Goal: Information Seeking & Learning: Find specific fact

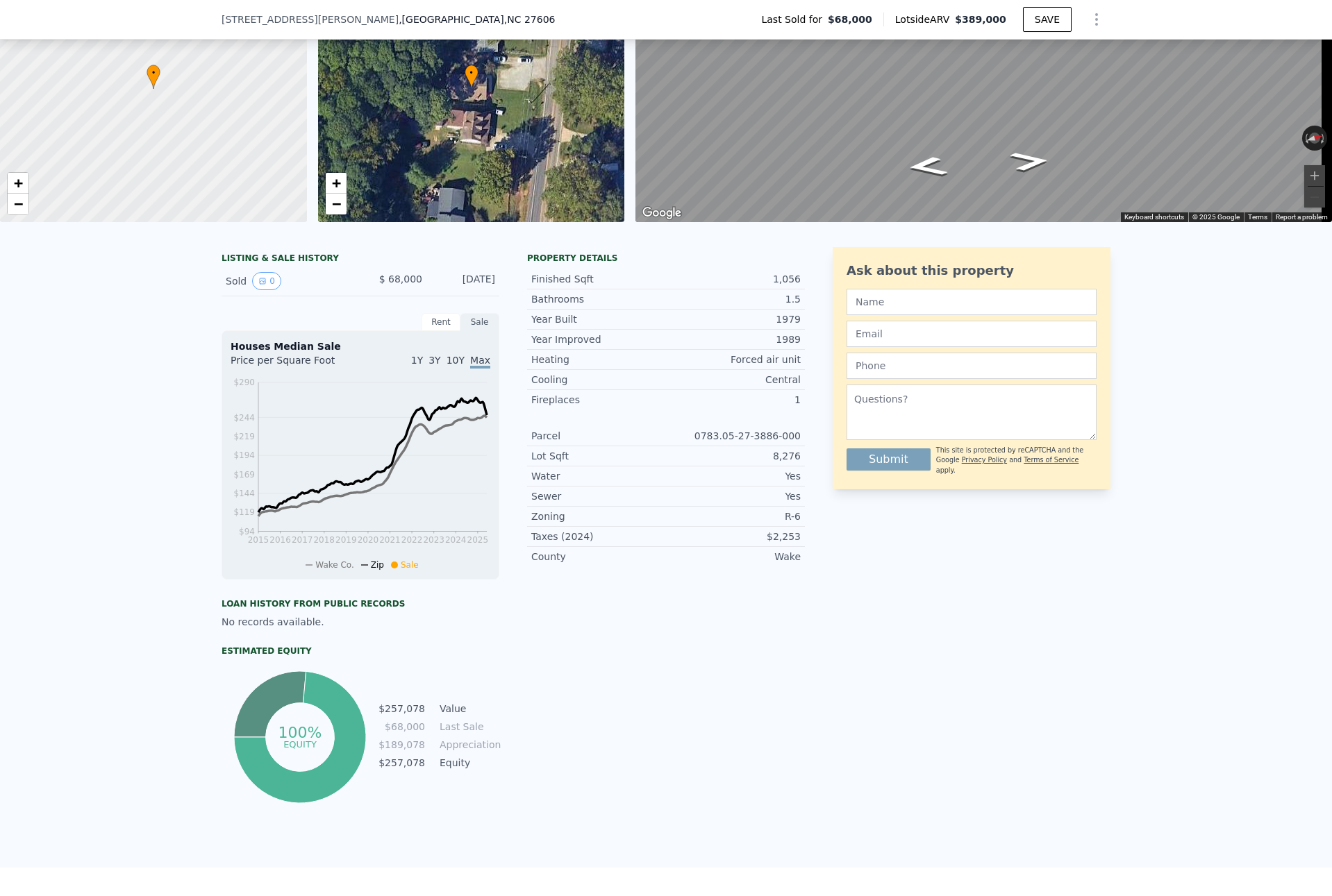
scroll to position [273, 0]
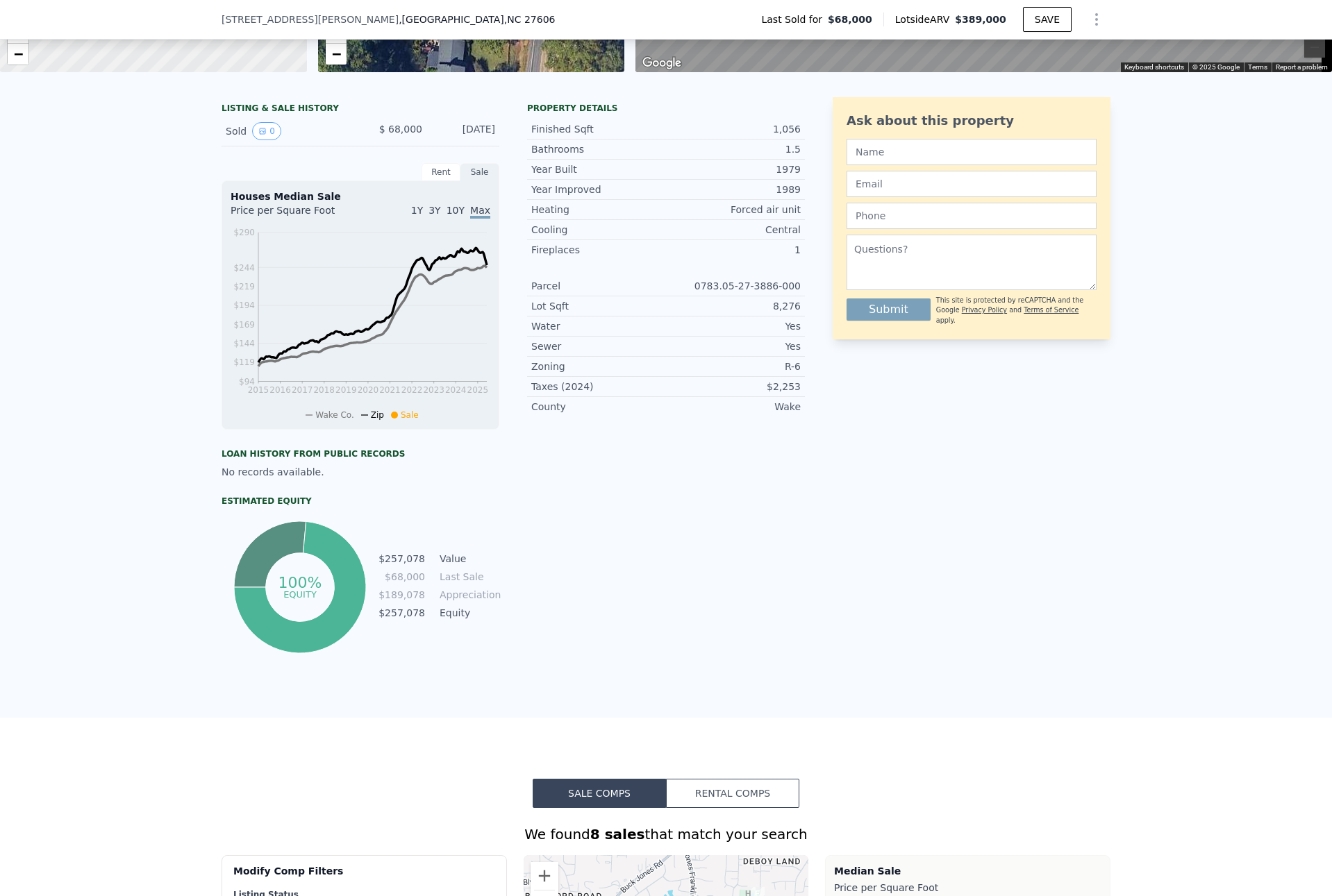
click at [922, 607] on div "Ask about this property Submit This site is protected by reCAPTCHA and the Goog…" at bounding box center [971, 377] width 278 height 560
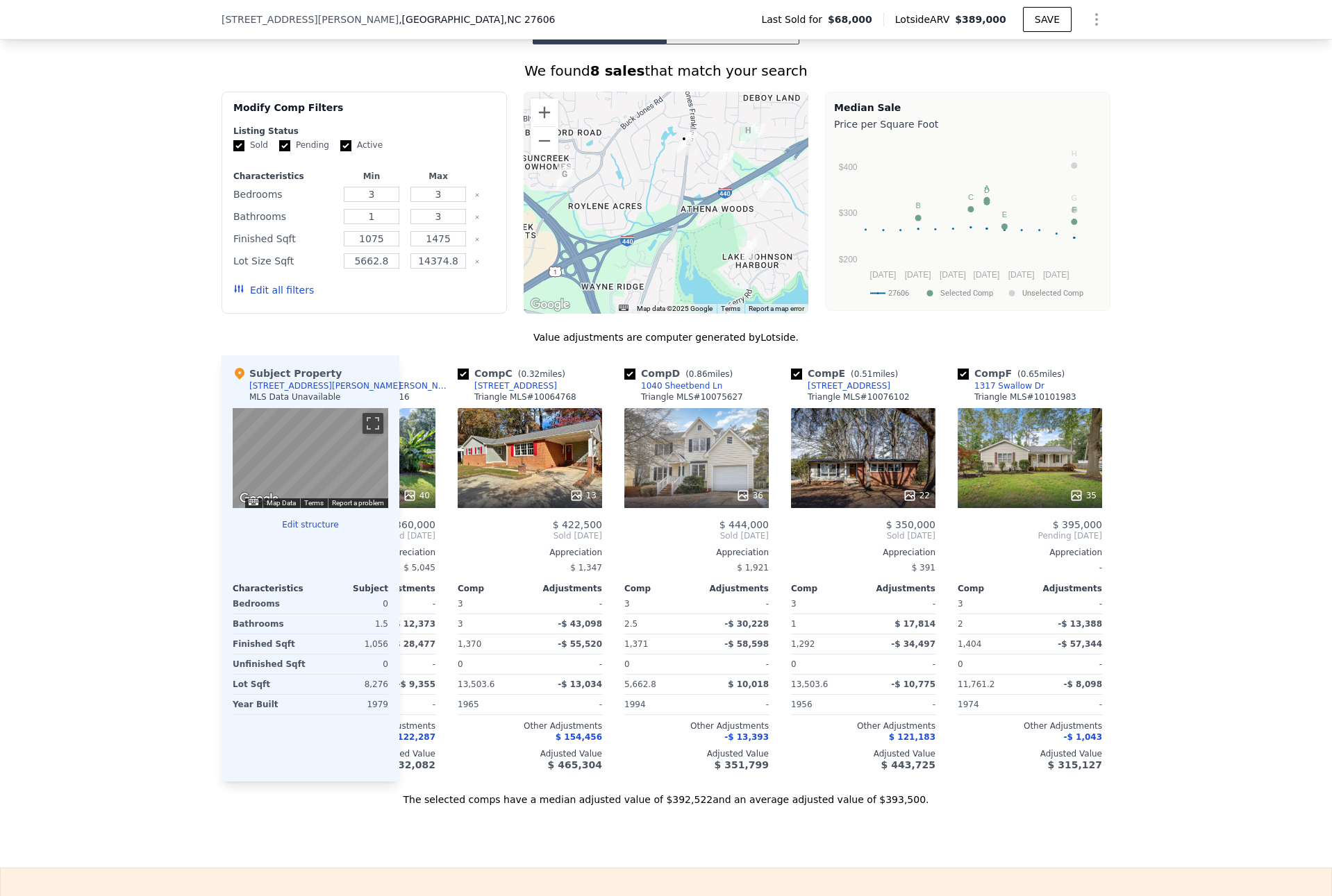
scroll to position [0, 381]
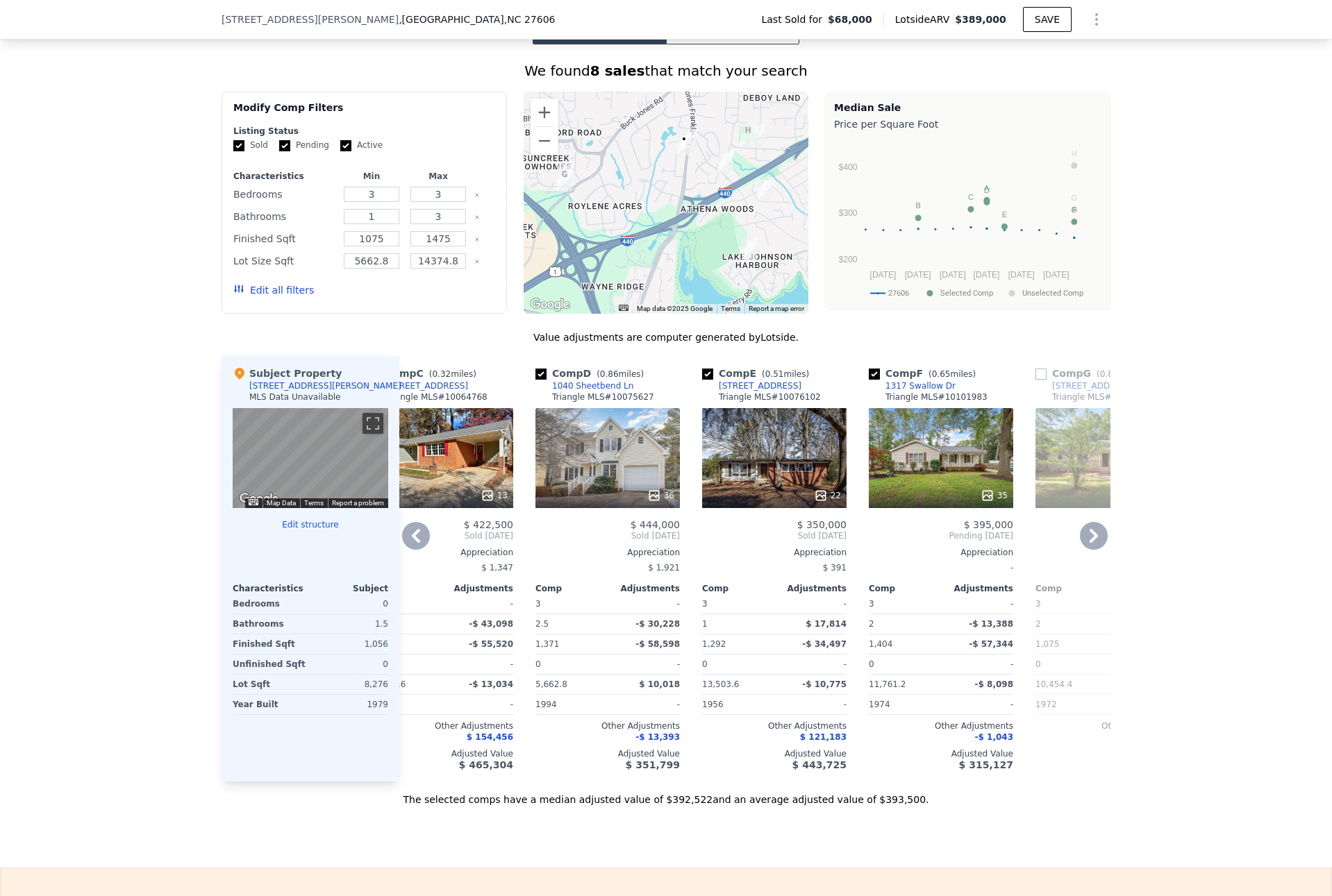
click at [416, 547] on icon at bounding box center [416, 536] width 28 height 28
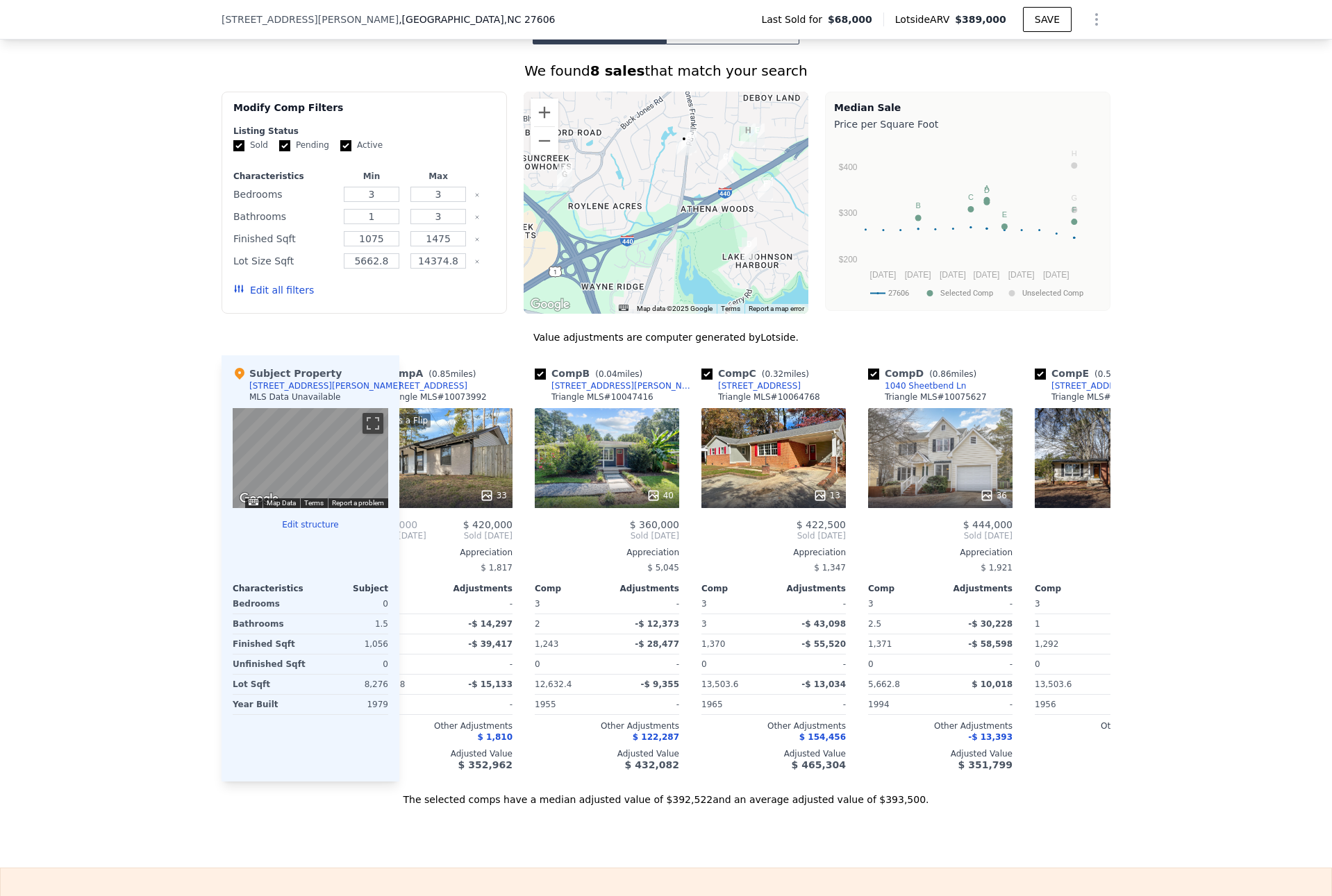
scroll to position [0, 48]
click at [406, 540] on icon at bounding box center [416, 536] width 28 height 28
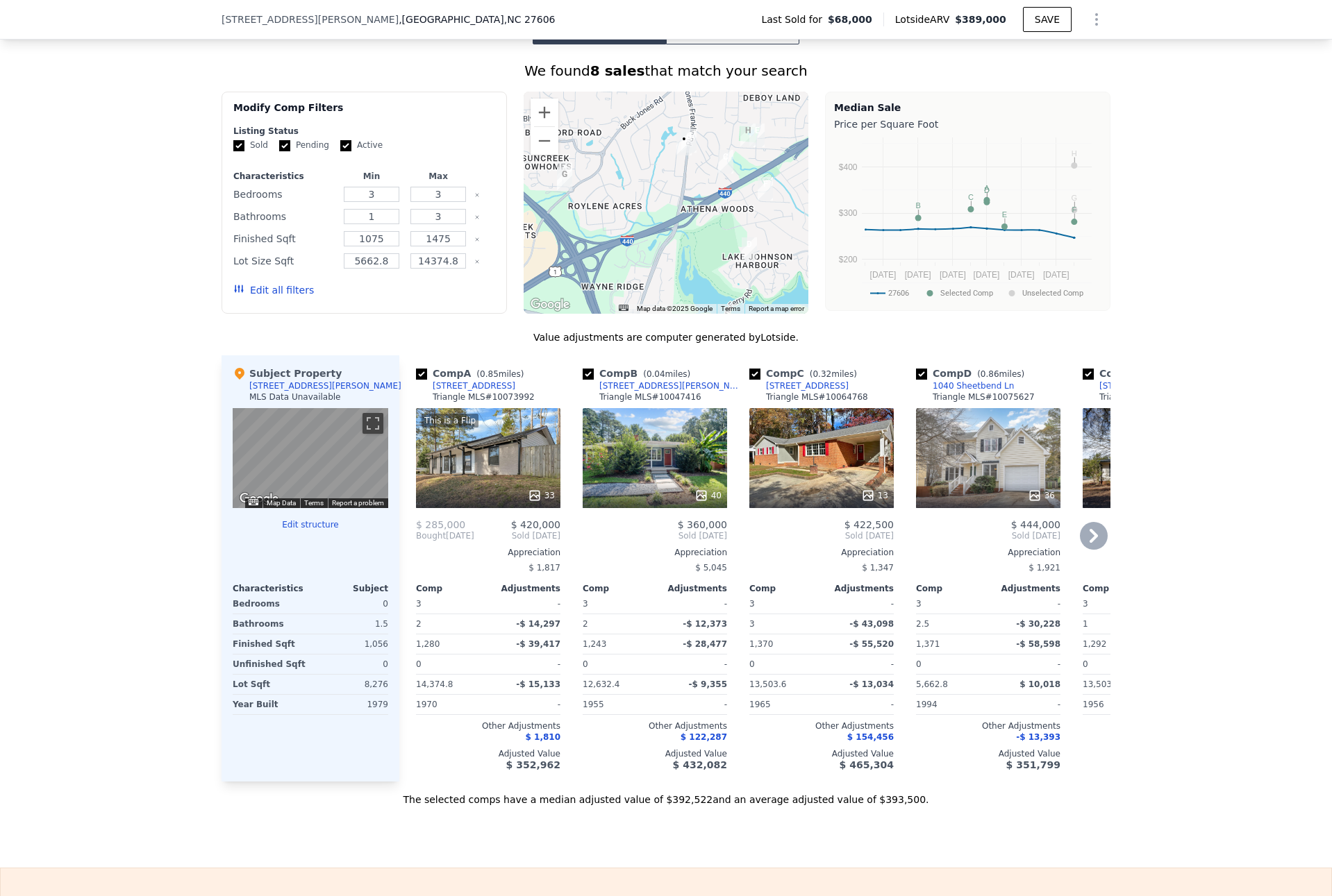
click at [832, 461] on div "13" at bounding box center [821, 458] width 144 height 100
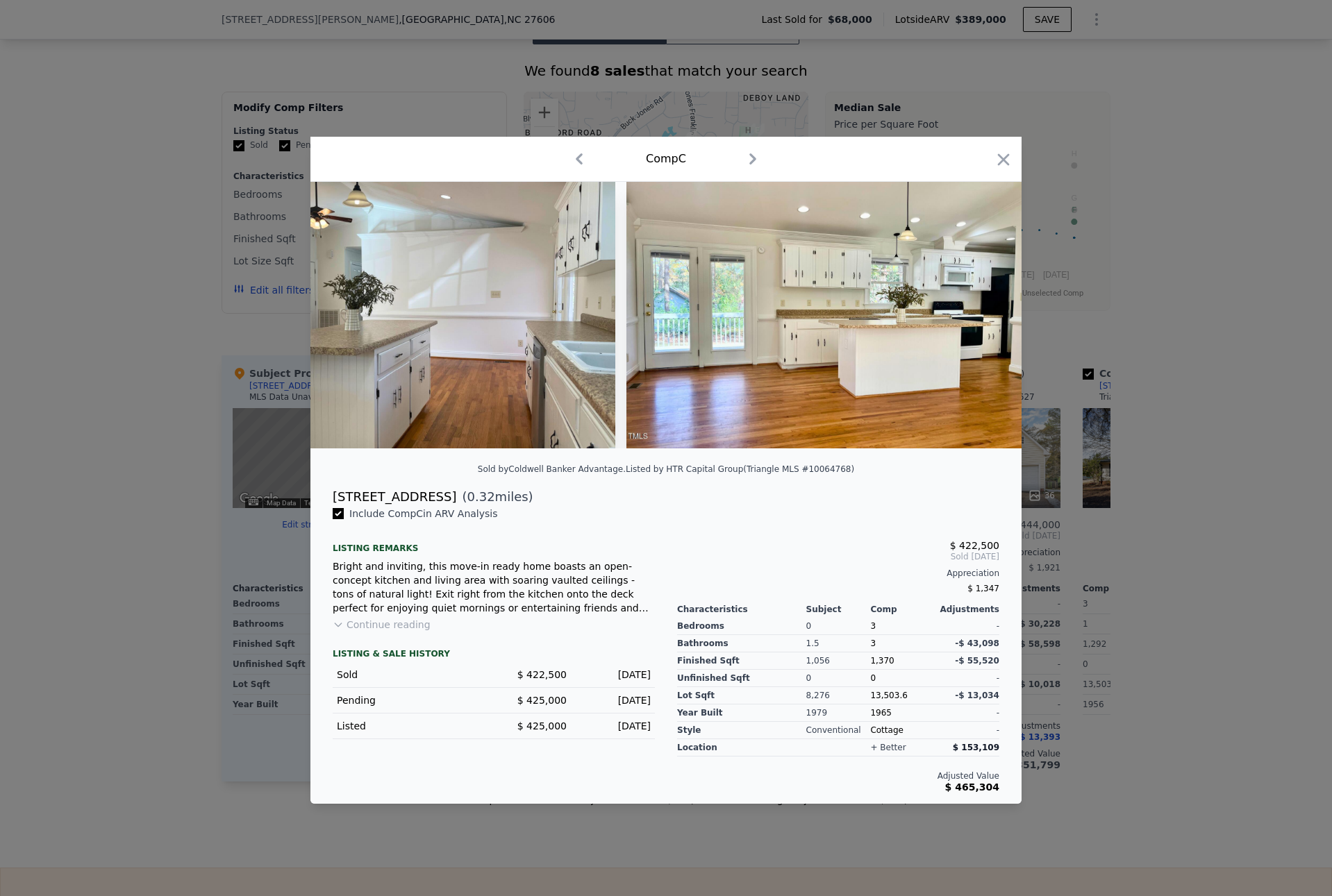
scroll to position [0, 1572]
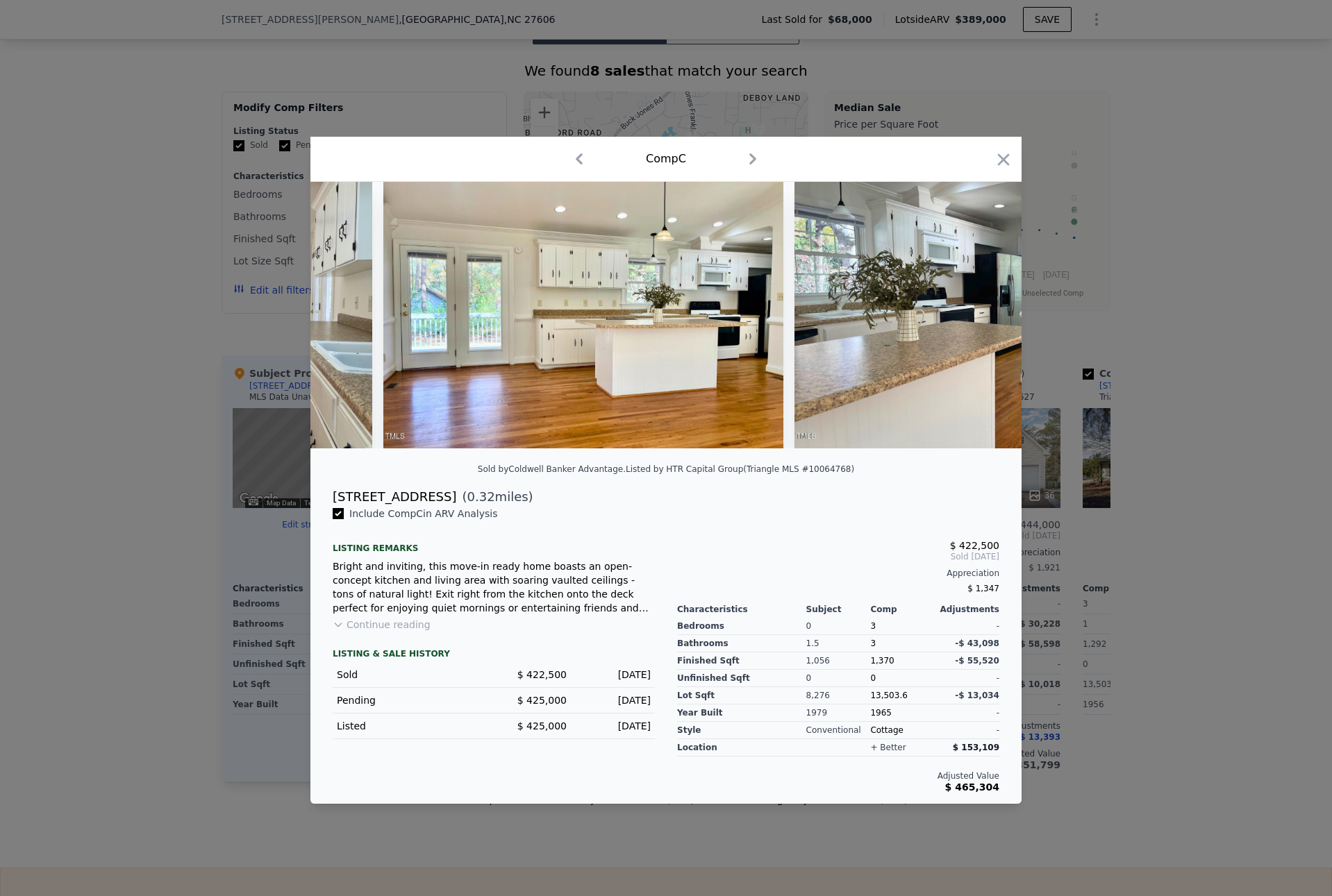
click at [82, 505] on div at bounding box center [666, 448] width 1332 height 896
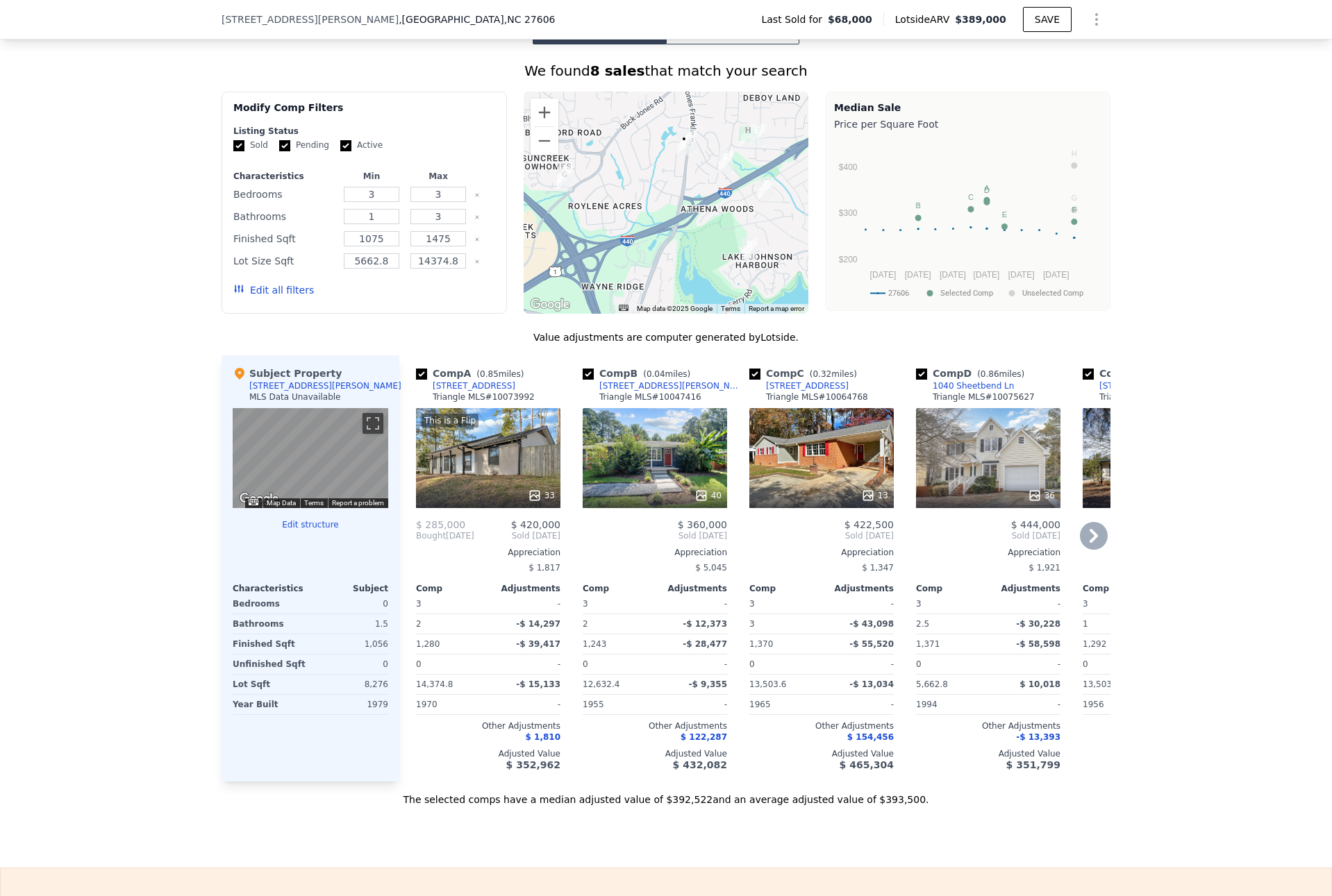
click at [488, 451] on div "This is a Flip 33" at bounding box center [487, 458] width 144 height 100
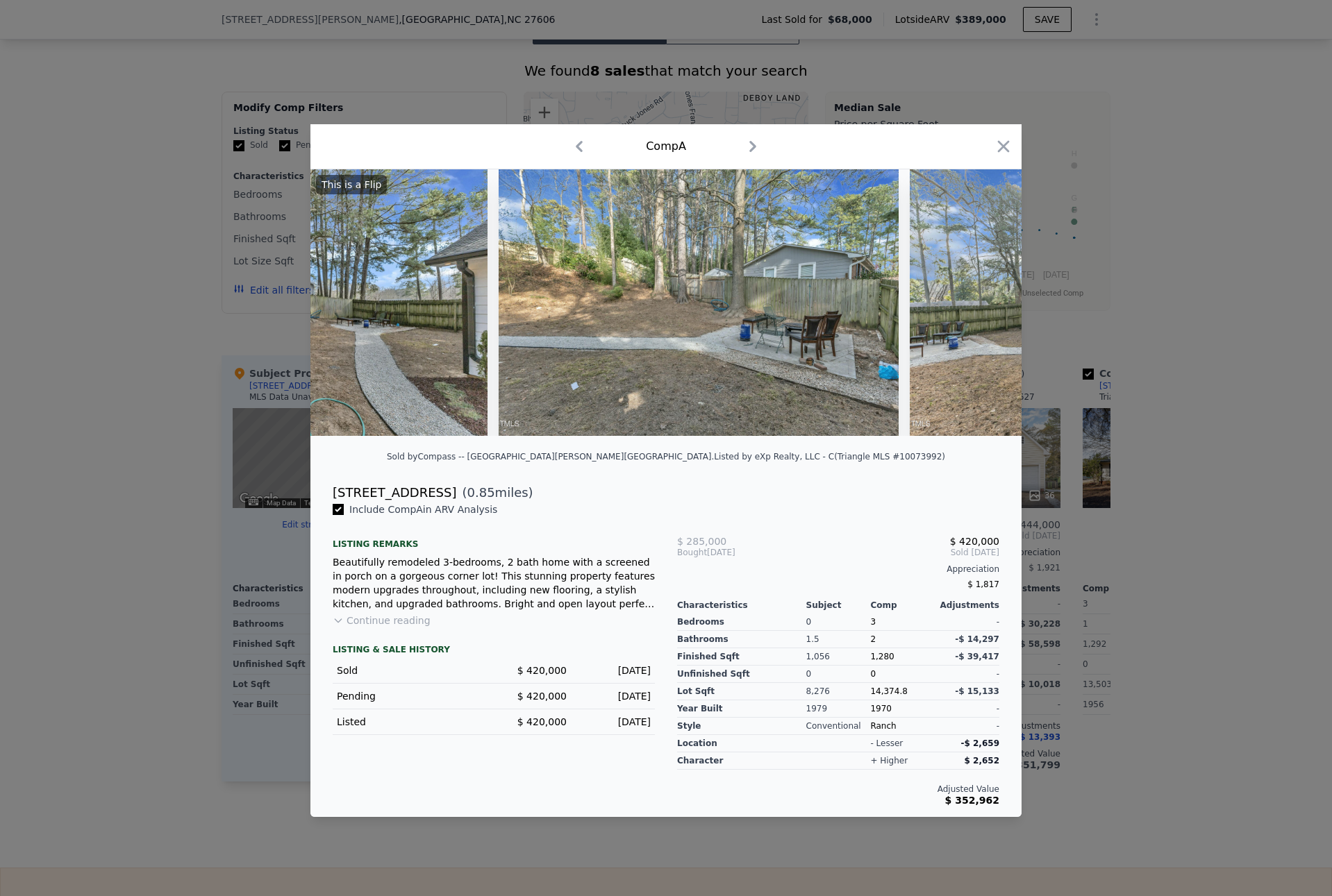
scroll to position [0, 12846]
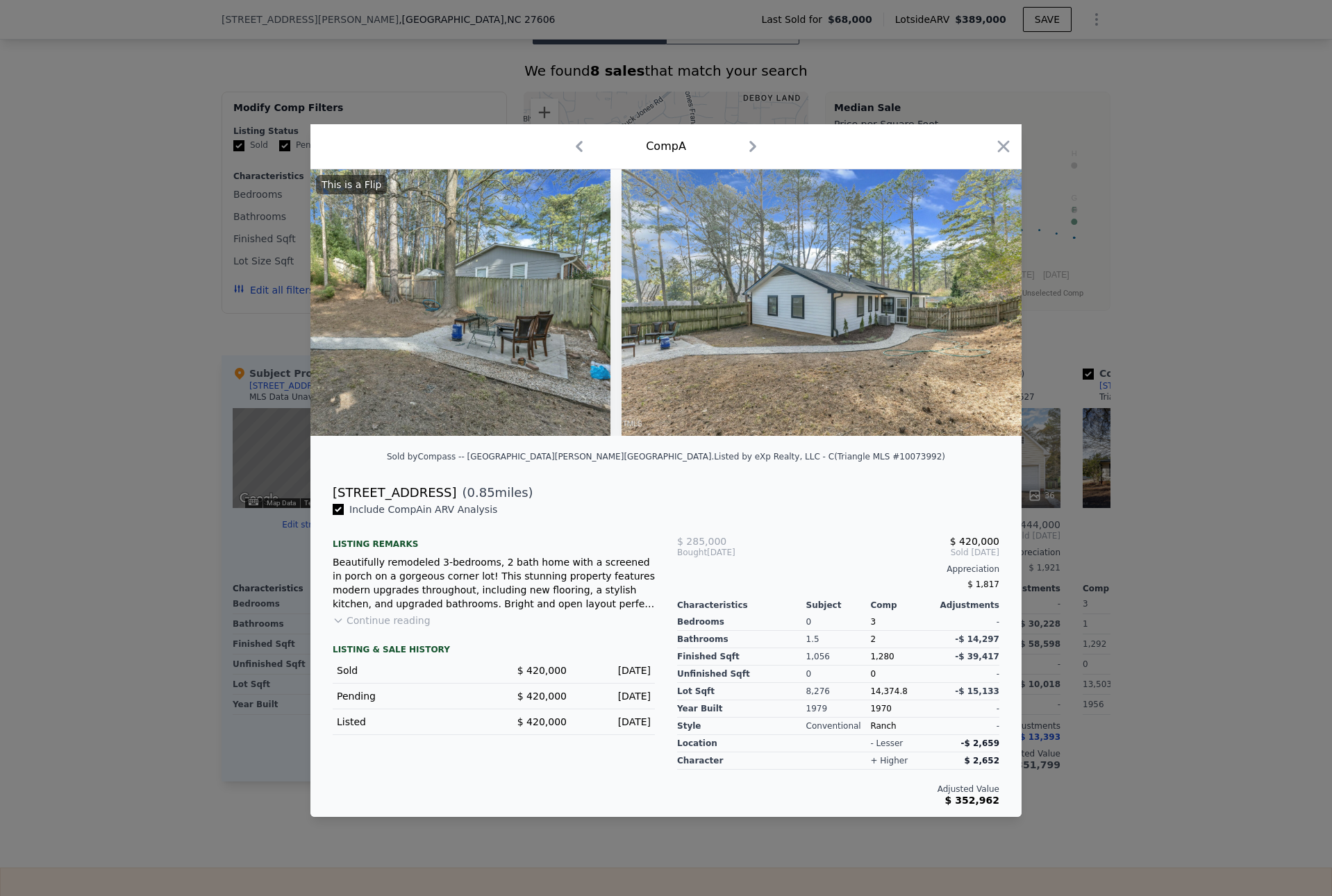
drag, startPoint x: 333, startPoint y: 496, endPoint x: 436, endPoint y: 501, distance: 103.1
click at [436, 501] on div "[STREET_ADDRESS]" at bounding box center [395, 492] width 124 height 19
copy div "[STREET_ADDRESS]"
click at [1167, 492] on div at bounding box center [666, 448] width 1332 height 896
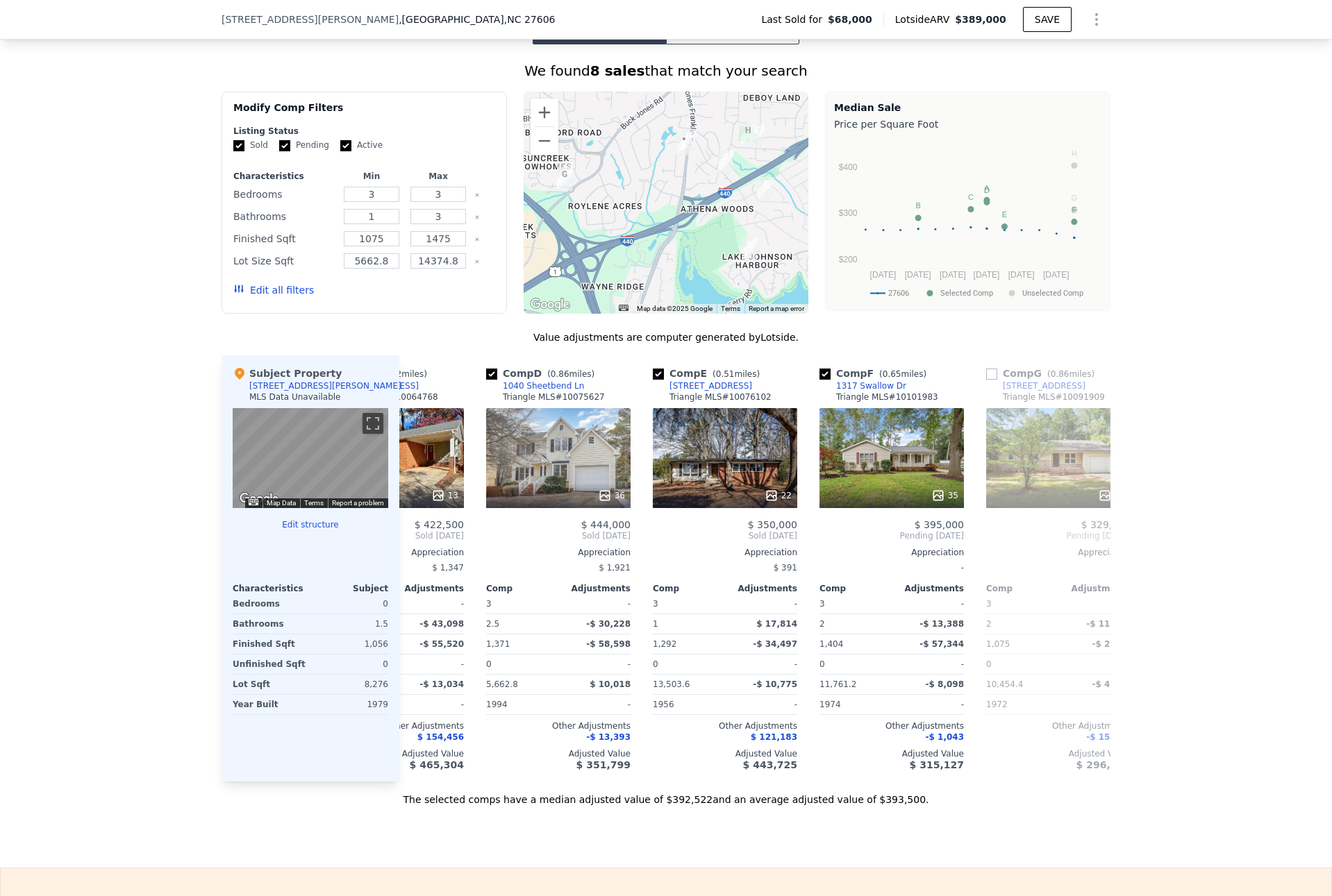
scroll to position [0, 436]
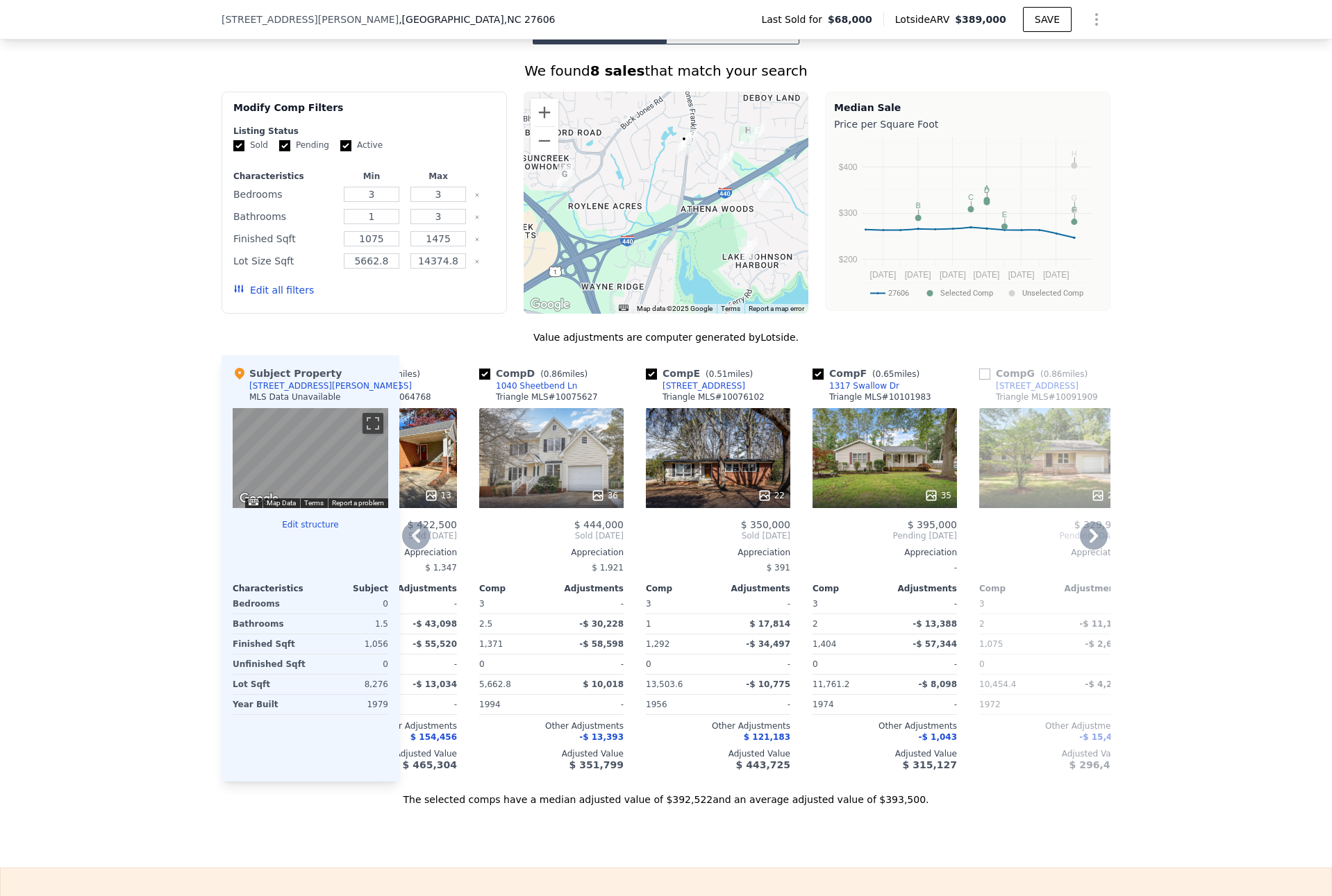
click at [714, 460] on div "22" at bounding box center [718, 458] width 144 height 100
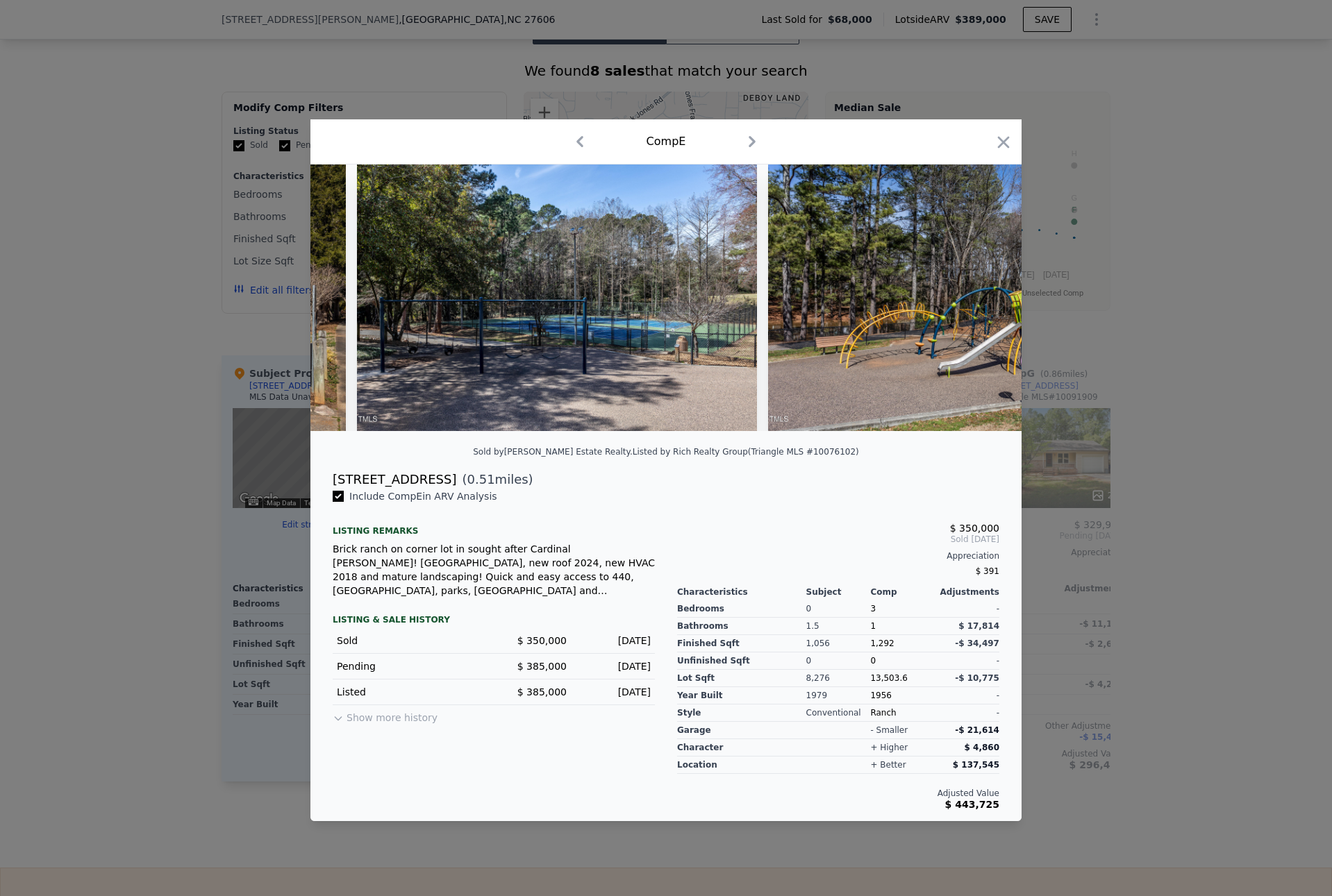
scroll to position [0, 8323]
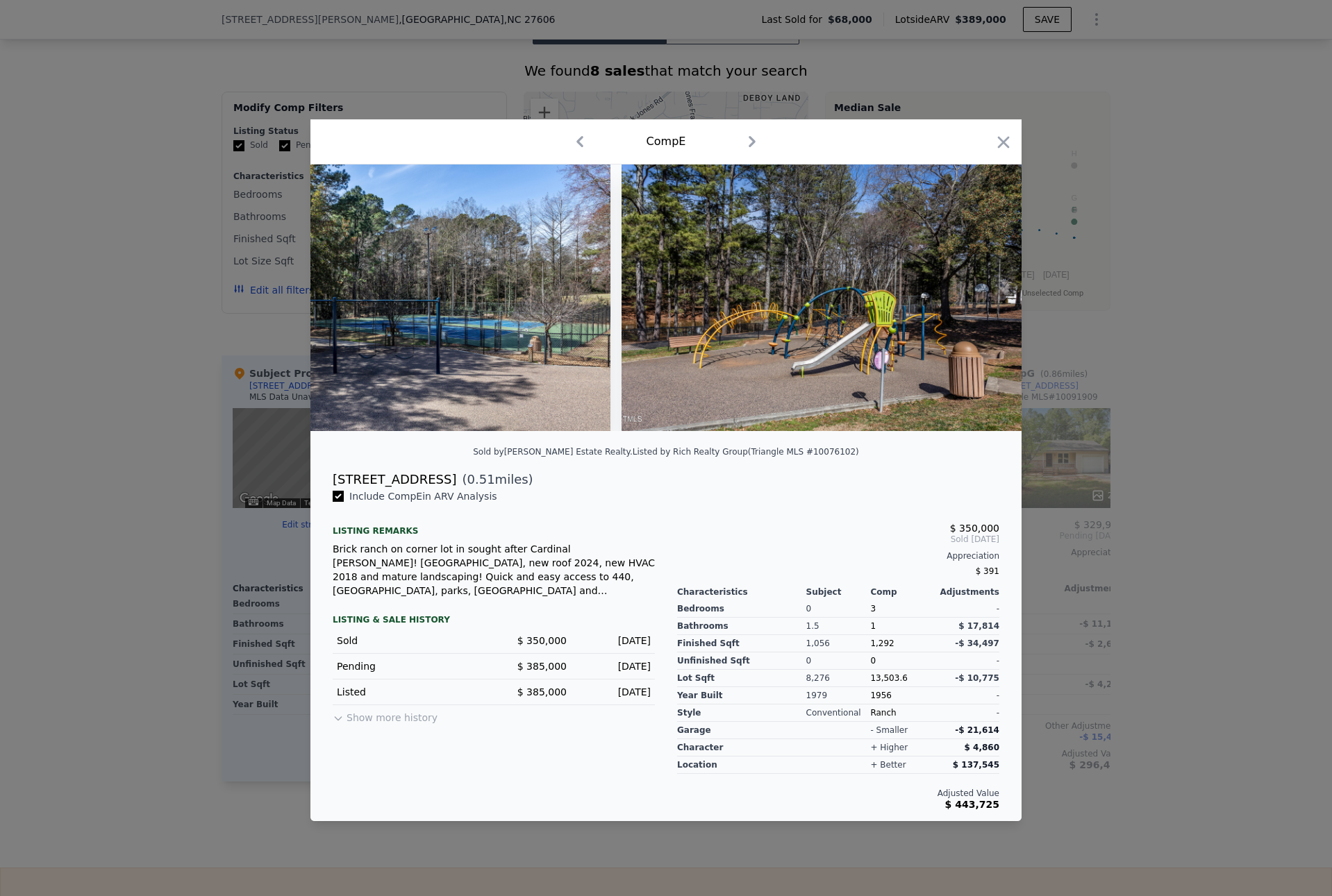
click at [1193, 511] on div at bounding box center [666, 448] width 1332 height 896
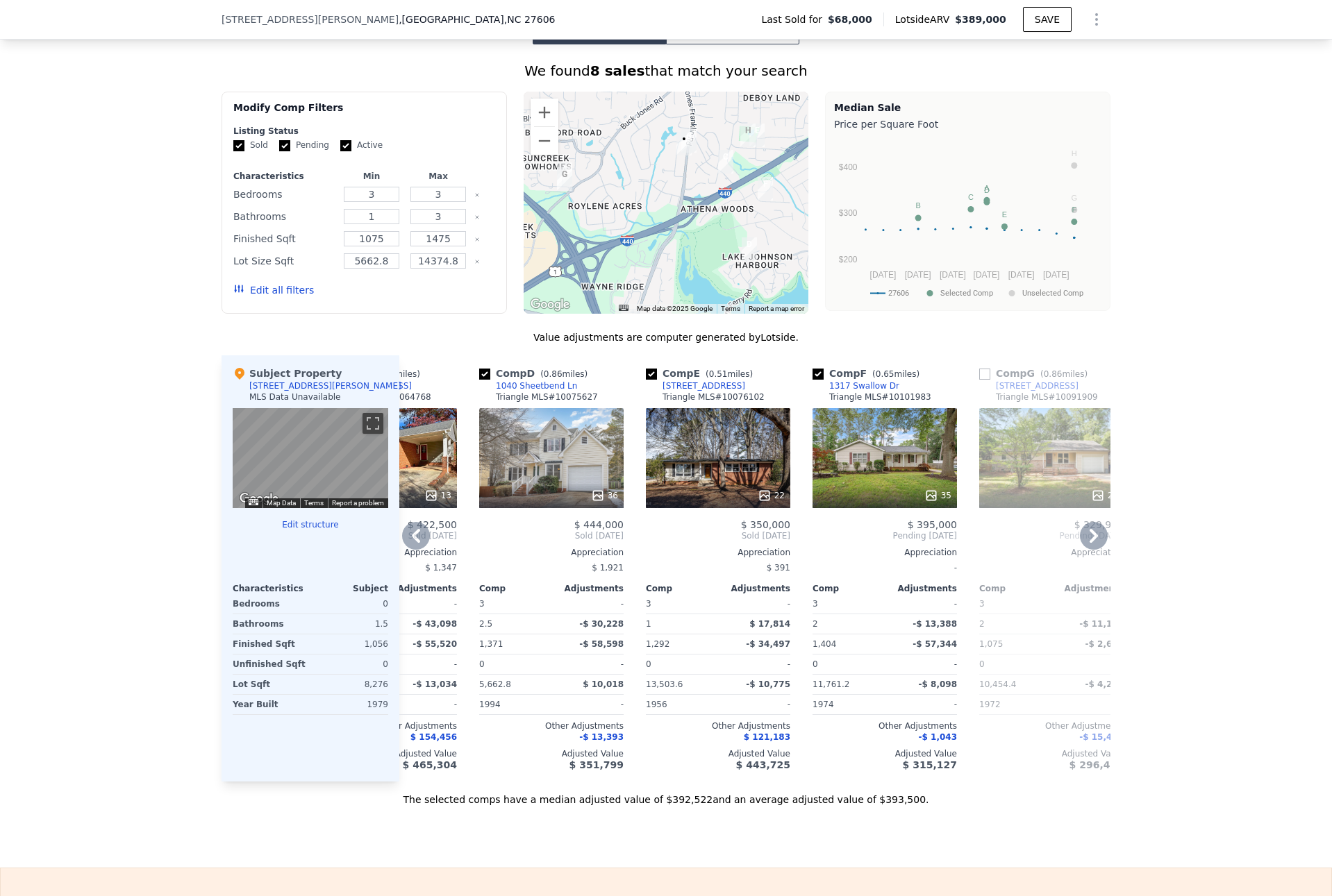
click at [869, 441] on div "35" at bounding box center [885, 458] width 144 height 100
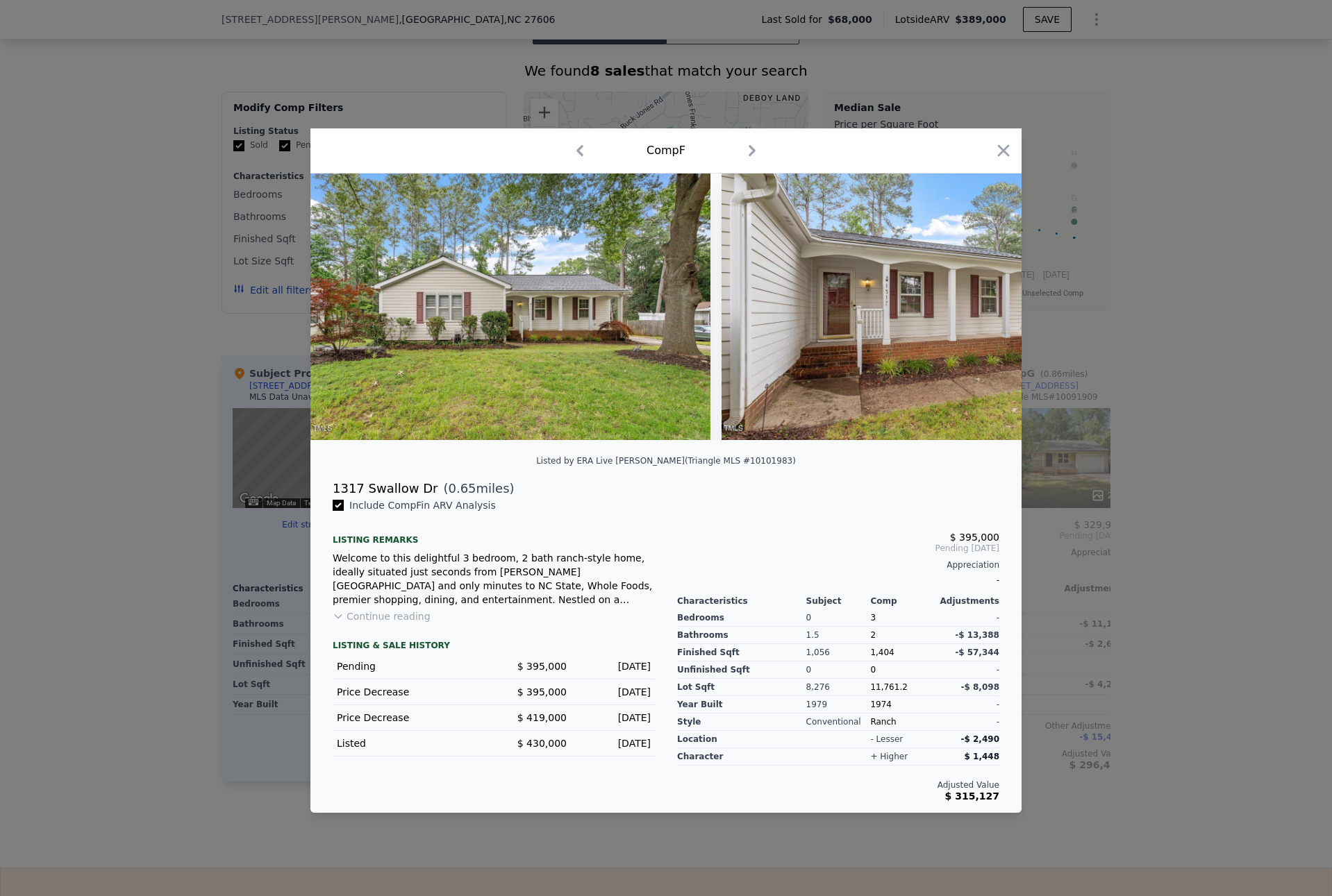
click at [1153, 631] on div at bounding box center [666, 448] width 1332 height 896
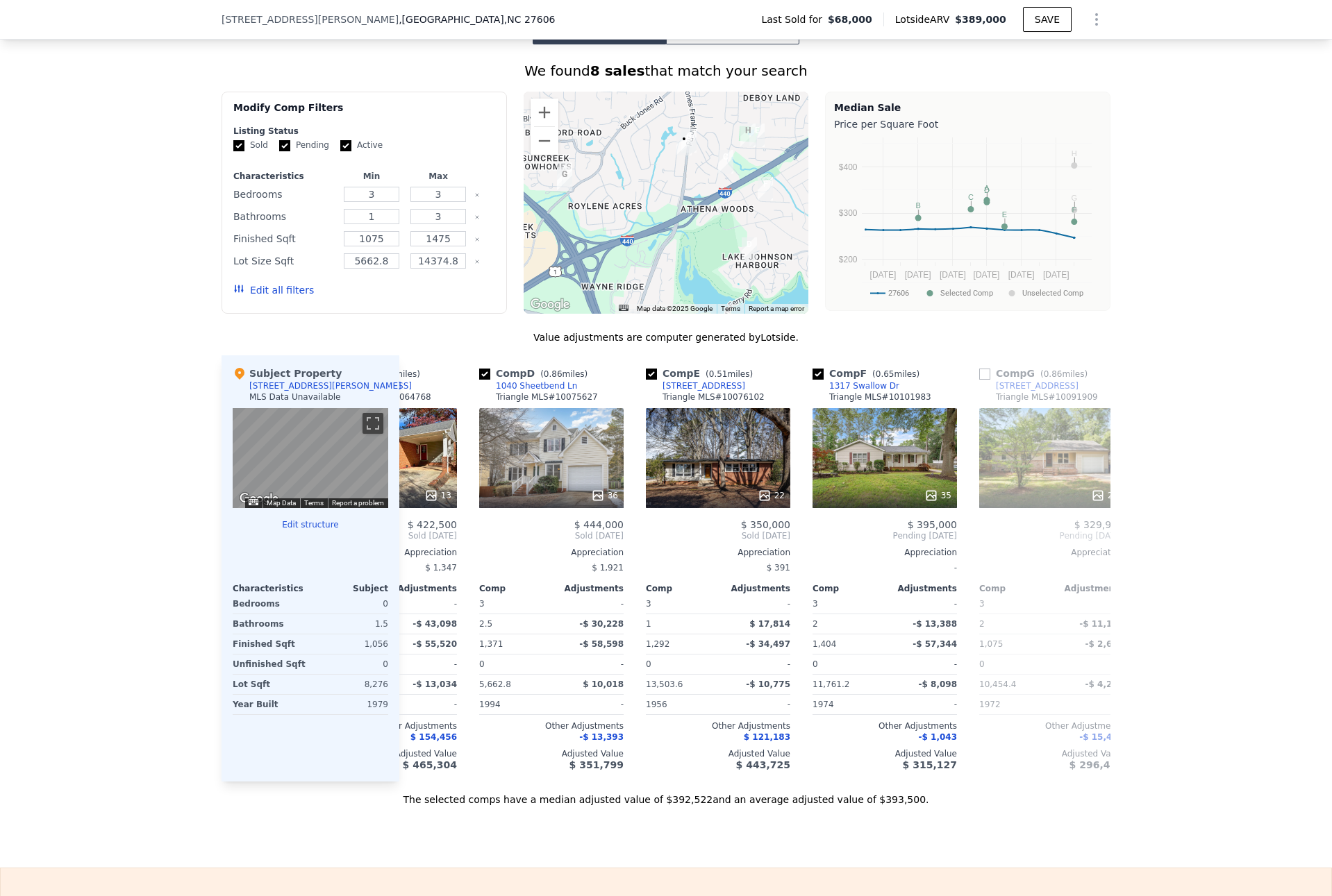
click at [280, 297] on button "Edit all filters" at bounding box center [274, 290] width 81 height 14
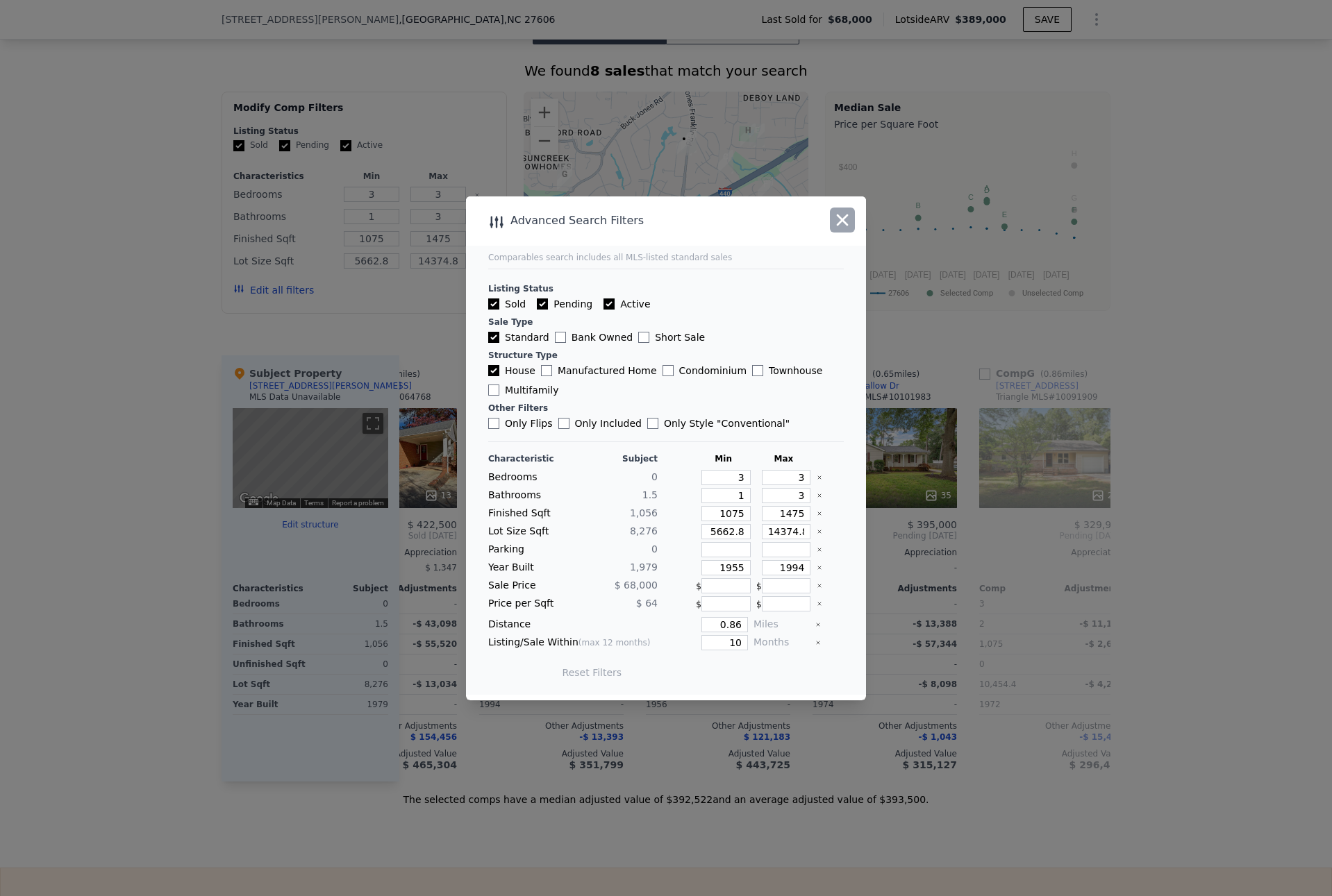
click at [845, 224] on icon "button" at bounding box center [842, 219] width 19 height 19
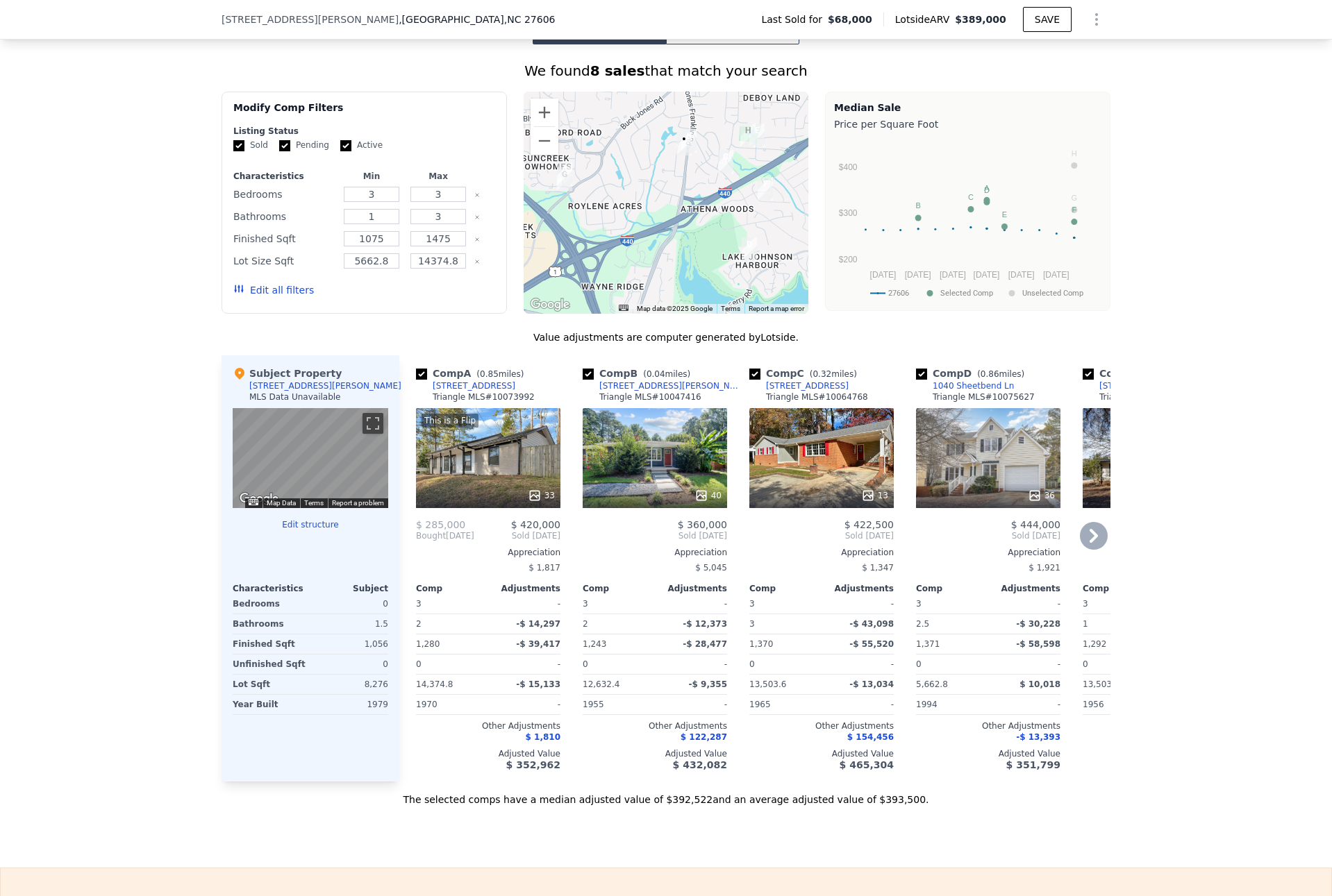
click at [517, 461] on div "This is a Flip 33" at bounding box center [487, 458] width 144 height 100
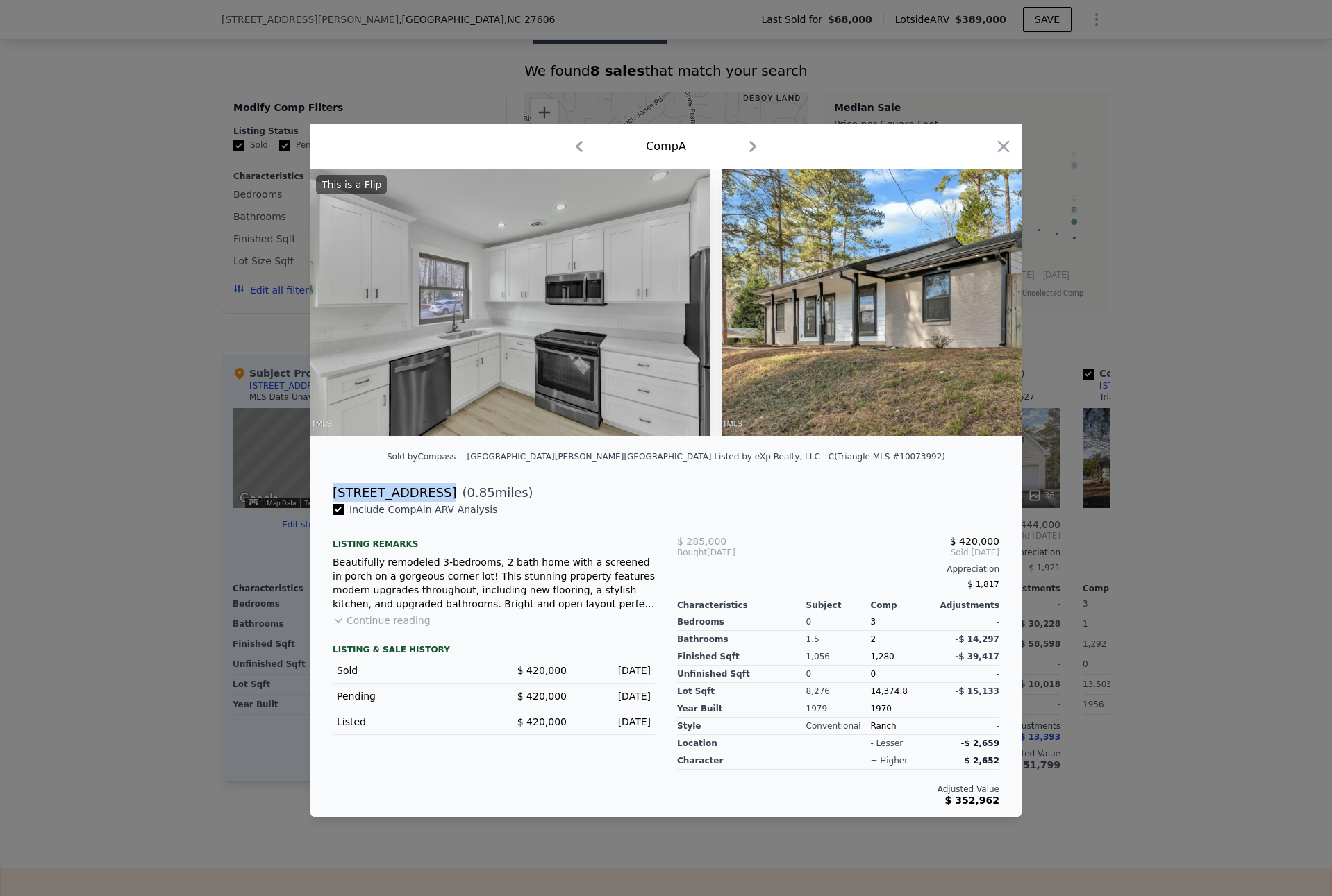
drag, startPoint x: 329, startPoint y: 496, endPoint x: 435, endPoint y: 496, distance: 106.0
click at [435, 496] on div "[STREET_ADDRESS] ( 0.85 miles)" at bounding box center [666, 492] width 689 height 19
drag, startPoint x: 441, startPoint y: 500, endPoint x: 334, endPoint y: 501, distance: 107.0
click at [334, 501] on div "[STREET_ADDRESS] ( 0.85 miles)" at bounding box center [666, 492] width 689 height 19
copy div "[STREET_ADDRESS]"
